Goal: Contribute content: Contribute content

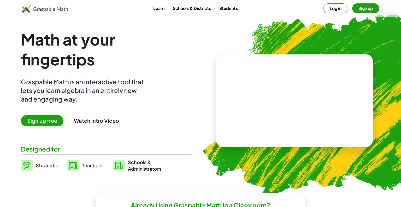
click at [280, 86] on video at bounding box center [295, 100] width 78 height 39
click at [284, 101] on div at bounding box center [296, 95] width 46 height 19
drag, startPoint x: 302, startPoint y: 97, endPoint x: 313, endPoint y: 97, distance: 11.0
click at [300, 118] on button "Try Another" at bounding box center [308, 120] width 34 height 9
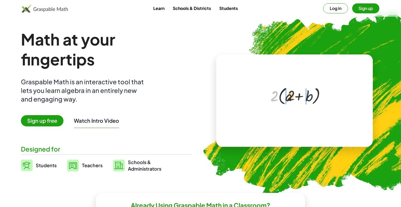
drag, startPoint x: 276, startPoint y: 97, endPoint x: 294, endPoint y: 96, distance: 18.0
click at [294, 96] on div at bounding box center [295, 95] width 55 height 21
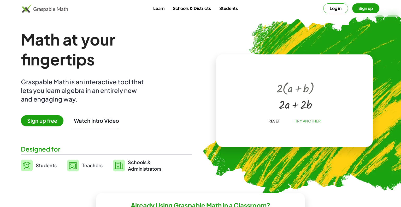
click at [35, 120] on span "Sign up free" at bounding box center [42, 120] width 43 height 11
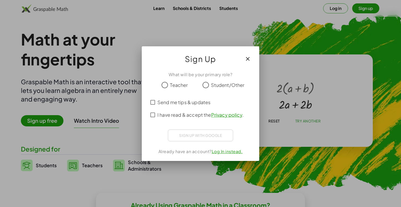
click at [177, 86] on span "Teacher" at bounding box center [179, 84] width 18 height 7
click at [189, 137] on div "Sign up with Google Se connecter avec Google Se connecter avec Google. S'ouvre …" at bounding box center [200, 135] width 65 height 12
click at [165, 113] on span "I have read & accept the Privacy policy ." at bounding box center [201, 114] width 86 height 7
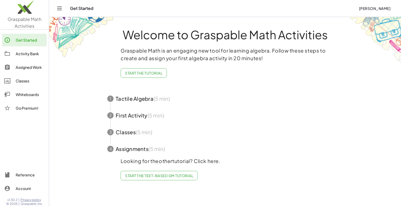
click at [15, 56] on div at bounding box center [9, 53] width 11 height 6
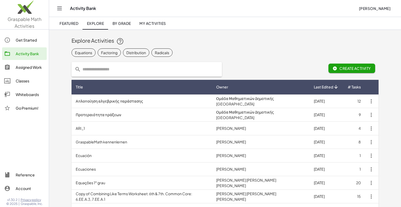
click at [32, 84] on link "Classes" at bounding box center [24, 80] width 45 height 13
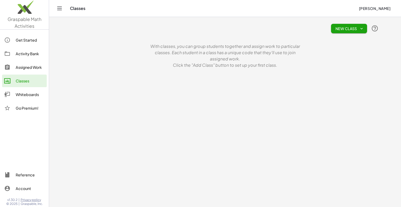
click at [28, 96] on div "Whiteboards" at bounding box center [30, 94] width 29 height 6
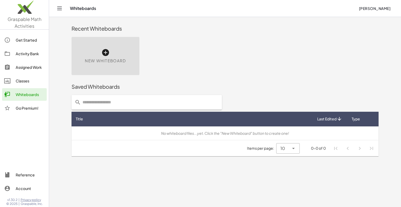
click at [34, 54] on div "Activity Bank" at bounding box center [30, 53] width 29 height 6
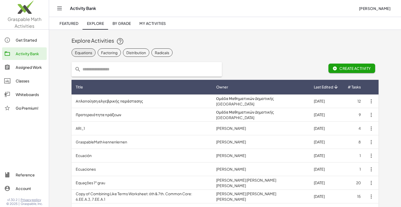
click at [86, 55] on div "Equations" at bounding box center [83, 52] width 17 height 5
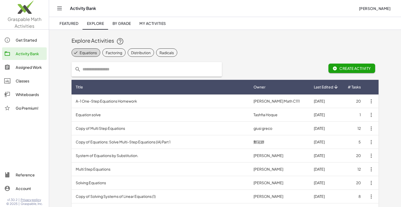
click at [348, 68] on span "Create Activity" at bounding box center [352, 68] width 38 height 5
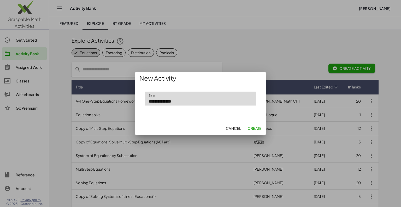
type input "**********"
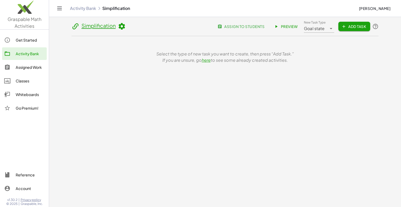
click at [365, 31] on span "New Task Type Goal state ********* New Task Type Add Task" at bounding box center [341, 26] width 75 height 13
click at [356, 28] on span "Add Task" at bounding box center [355, 26] width 24 height 5
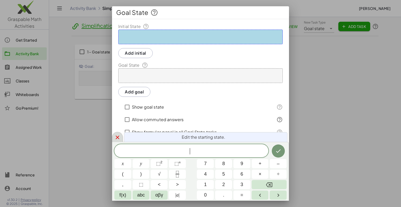
click at [115, 137] on icon at bounding box center [117, 137] width 6 height 6
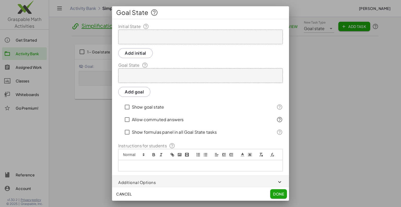
click at [178, 177] on span "button" at bounding box center [200, 182] width 177 height 13
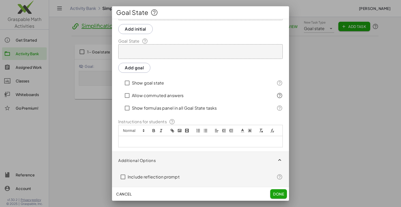
click at [188, 155] on span "button" at bounding box center [200, 160] width 177 height 17
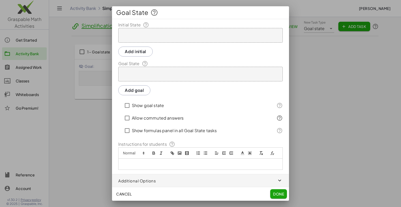
scroll to position [1, 0]
click at [158, 163] on p at bounding box center [201, 164] width 156 height 5
click at [141, 35] on div at bounding box center [200, 35] width 165 height 15
